Goal: Information Seeking & Learning: Find specific fact

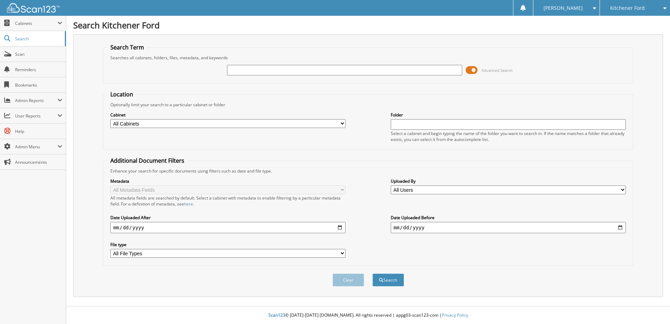
click at [289, 68] on input "text" at bounding box center [344, 70] width 235 height 11
type input "taiwo"
click at [372, 273] on button "Search" at bounding box center [388, 279] width 32 height 13
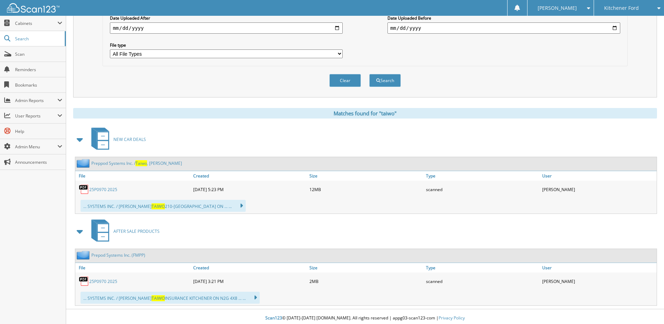
scroll to position [202, 0]
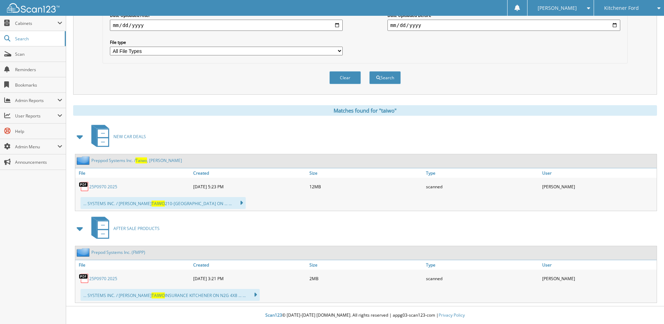
click at [109, 279] on link "25P0970 2025" at bounding box center [103, 278] width 28 height 6
